Goal: Navigation & Orientation: Find specific page/section

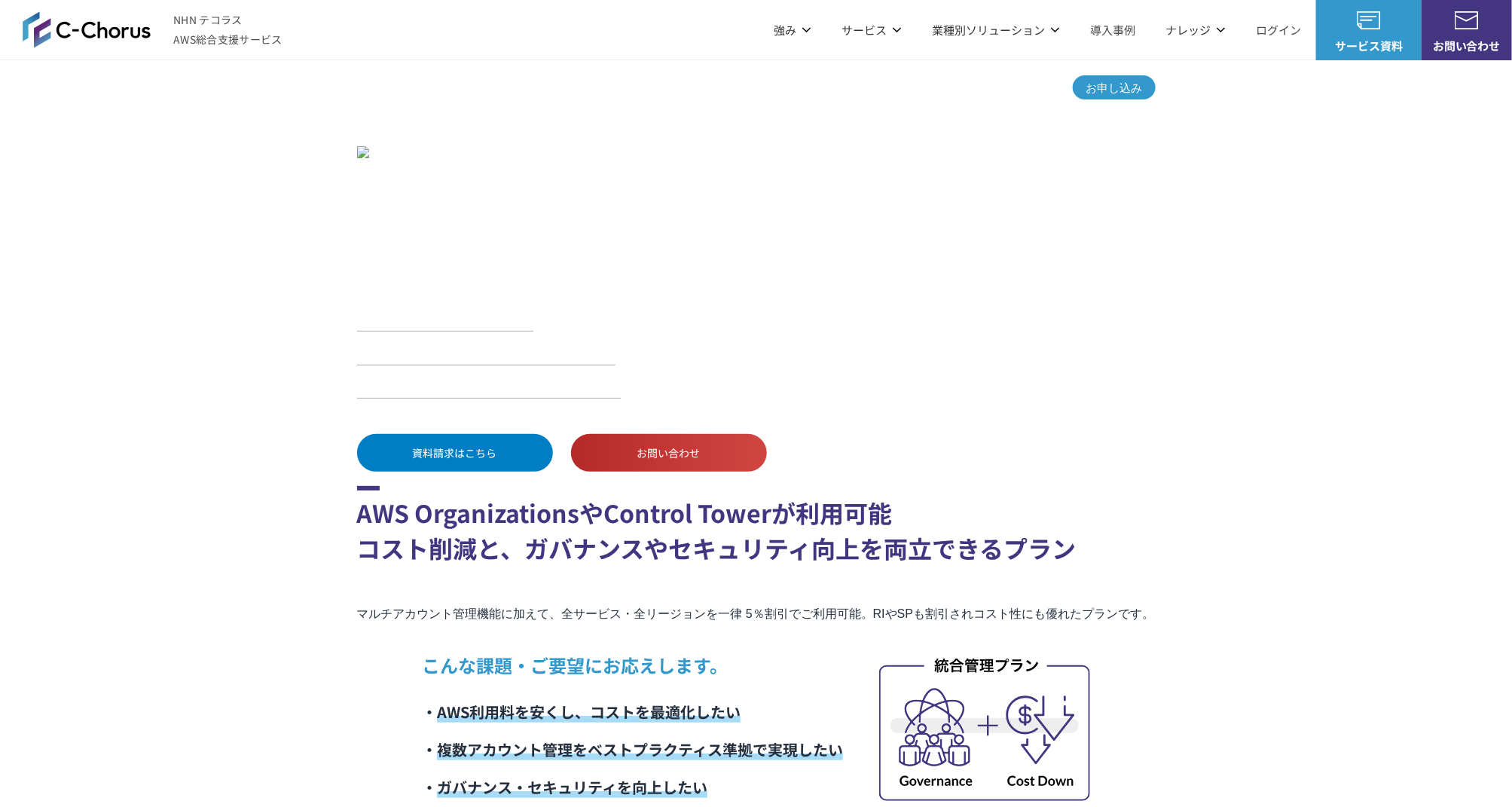
drag, startPoint x: 759, startPoint y: 471, endPoint x: 730, endPoint y: 434, distance: 47.0
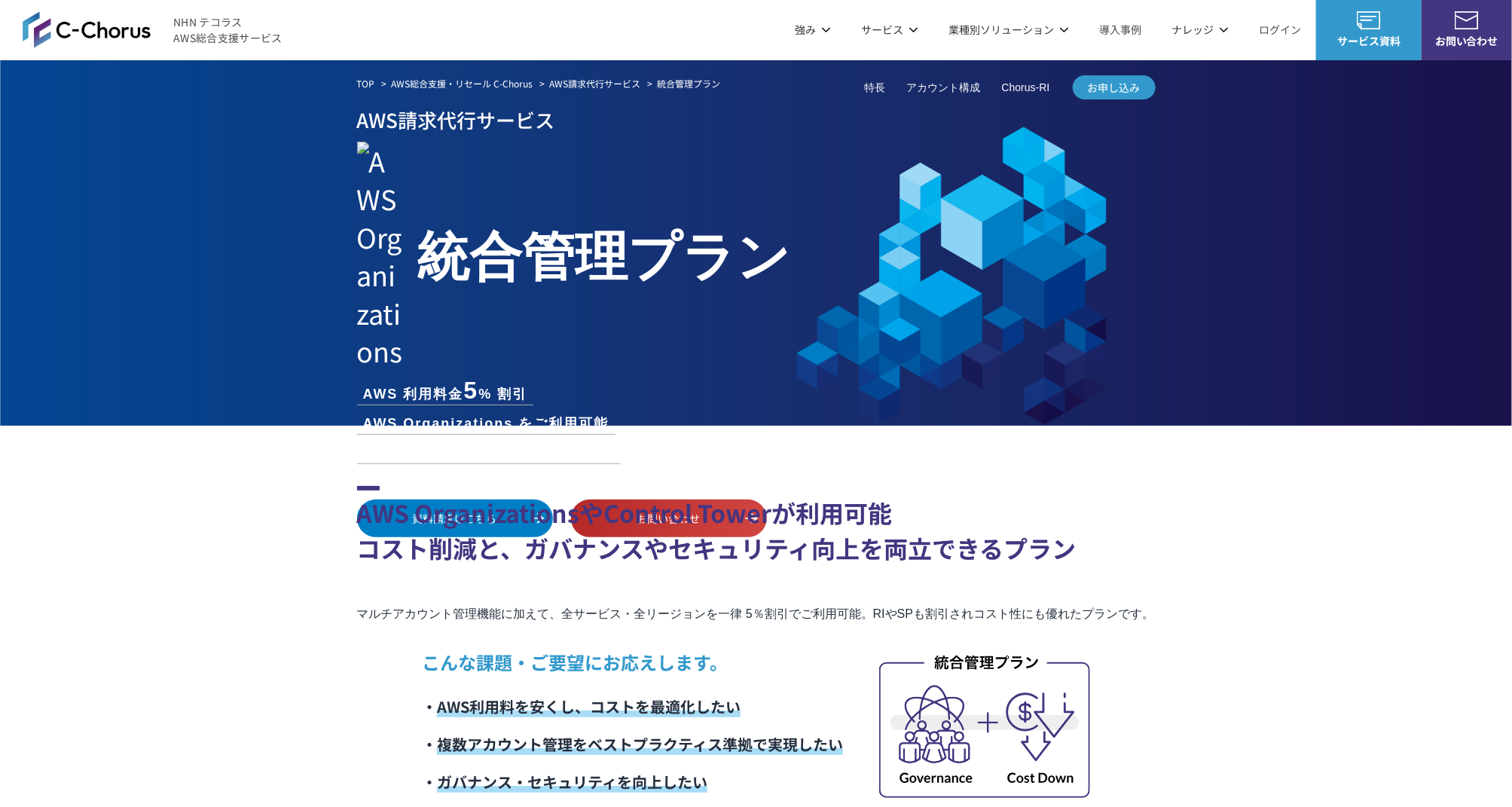
click at [1053, 243] on link "Google Cloud セキュリティ診断" at bounding box center [1030, 241] width 154 height 16
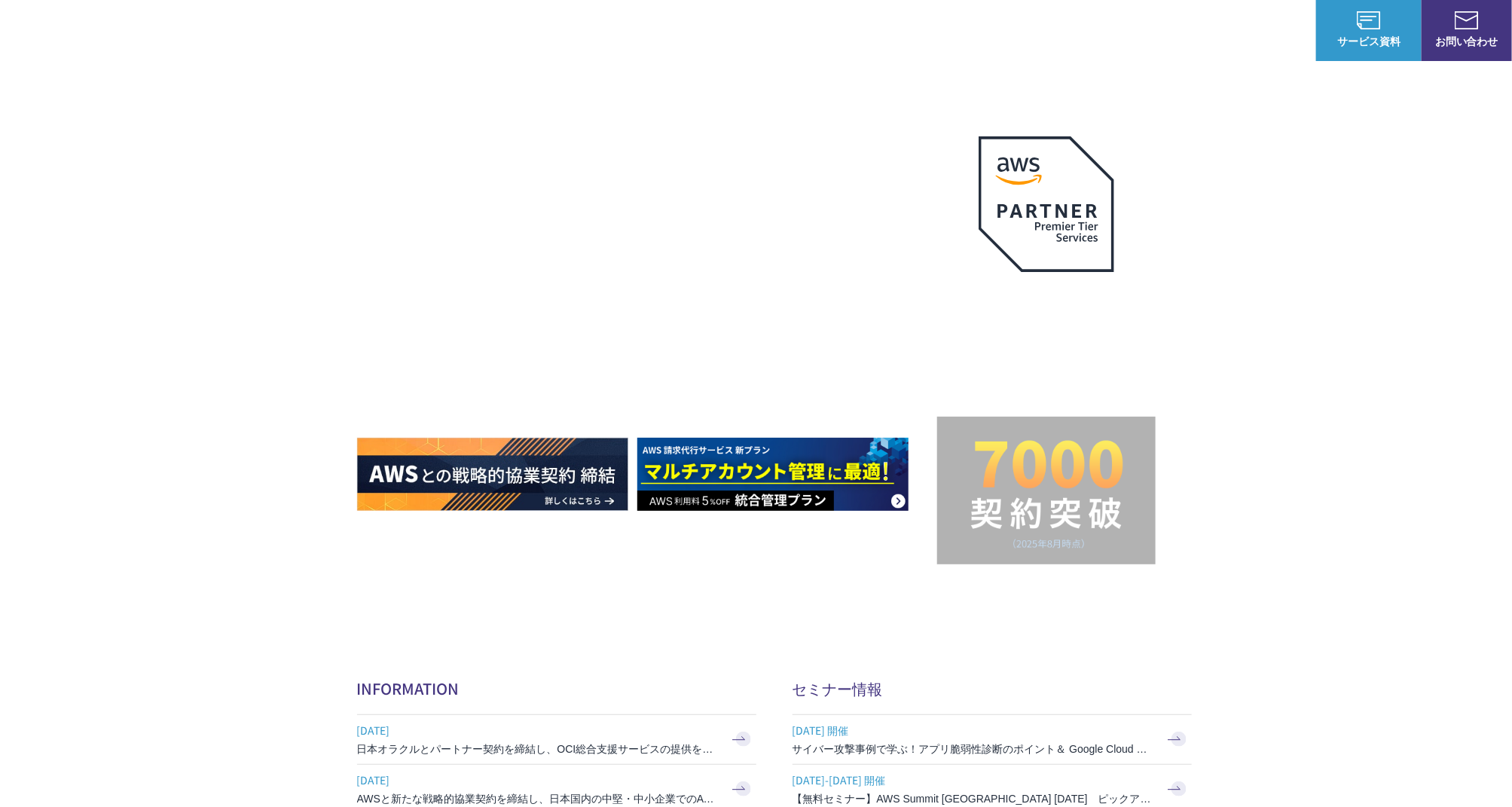
click at [760, 178] on link "セキュリティ脆弱性診断" at bounding box center [803, 173] width 116 height 16
